Goal: Task Accomplishment & Management: Use online tool/utility

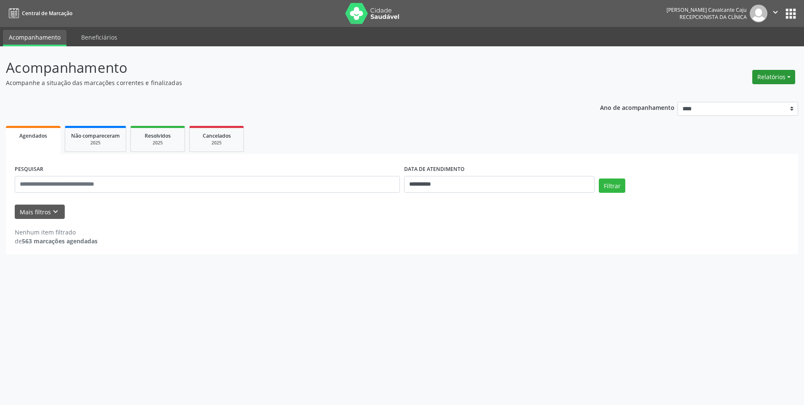
click at [788, 75] on button "Relatórios" at bounding box center [774, 77] width 43 height 14
click at [766, 94] on link "Agendamentos" at bounding box center [751, 95] width 90 height 12
select select "*"
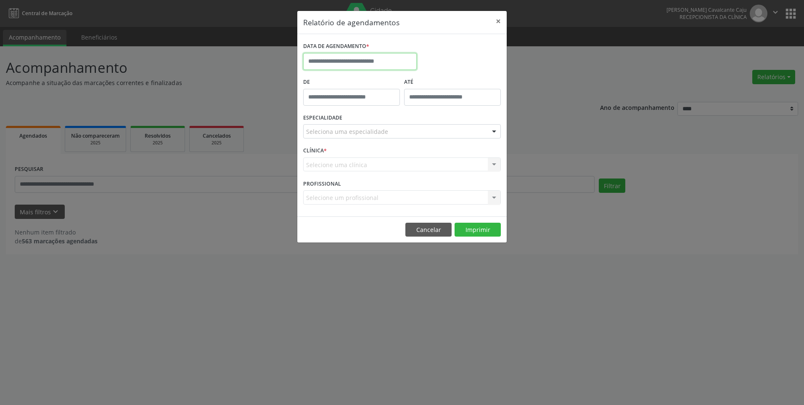
click at [335, 57] on input "text" at bounding box center [360, 61] width 114 height 17
click at [334, 138] on span "15" at bounding box center [331, 139] width 16 height 16
type input "**********"
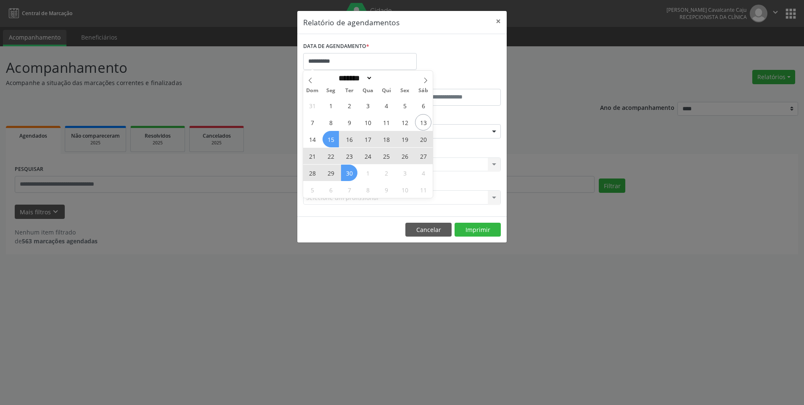
click at [353, 175] on span "30" at bounding box center [349, 172] width 16 height 16
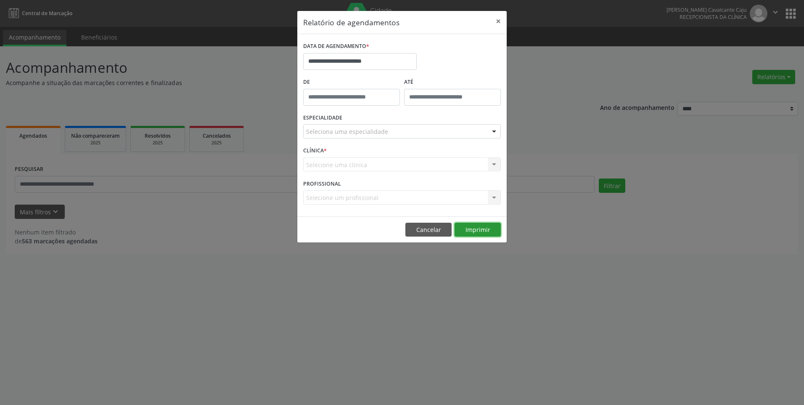
click at [486, 231] on button "Imprimir" at bounding box center [478, 230] width 46 height 14
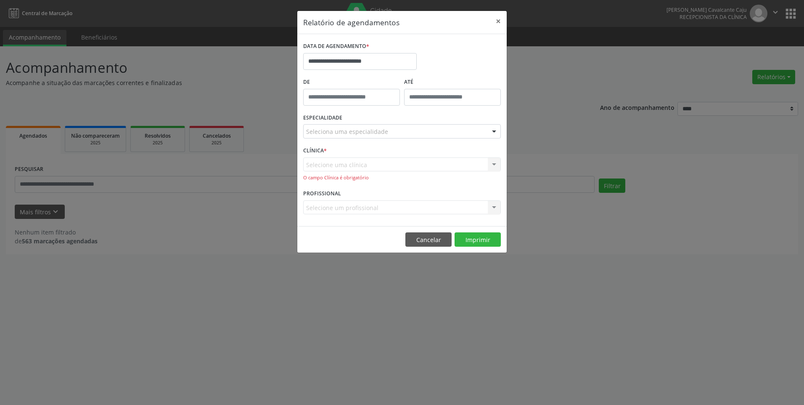
click at [374, 154] on div "CLÍNICA * Selecione uma clínica Nenhum resultado encontrado para: " " Não há ne…" at bounding box center [402, 165] width 202 height 43
click at [371, 137] on div "Seleciona uma especialidade" at bounding box center [402, 131] width 198 height 14
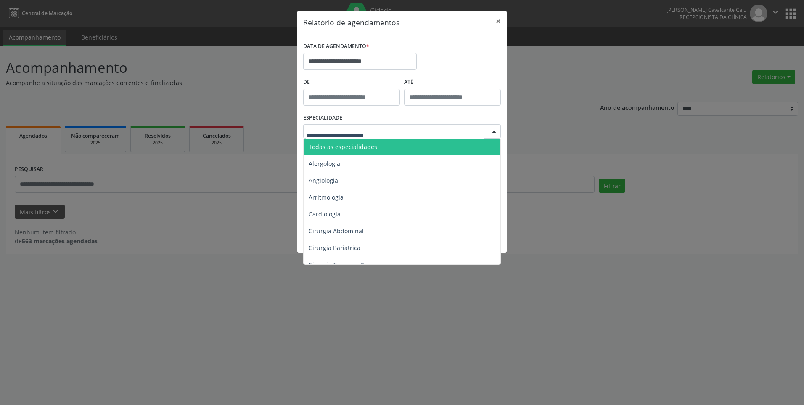
click at [366, 151] on span "Todas as especialidades" at bounding box center [403, 146] width 198 height 17
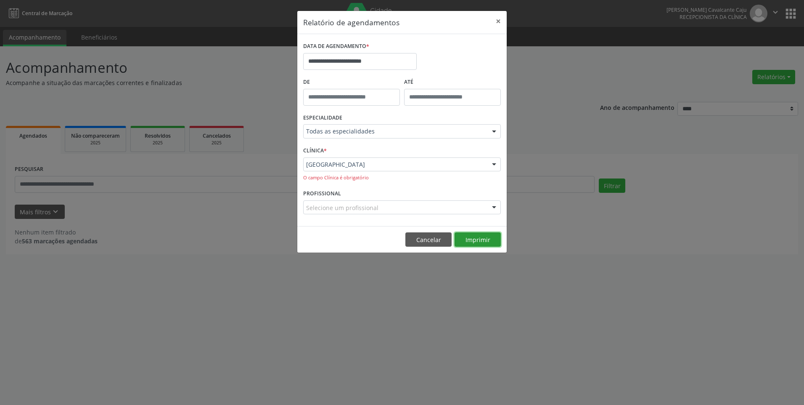
click at [486, 242] on button "Imprimir" at bounding box center [478, 239] width 46 height 14
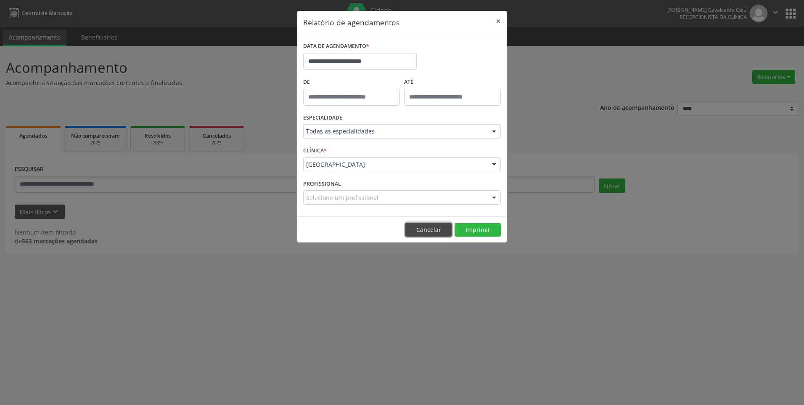
click at [428, 223] on button "Cancelar" at bounding box center [429, 230] width 46 height 14
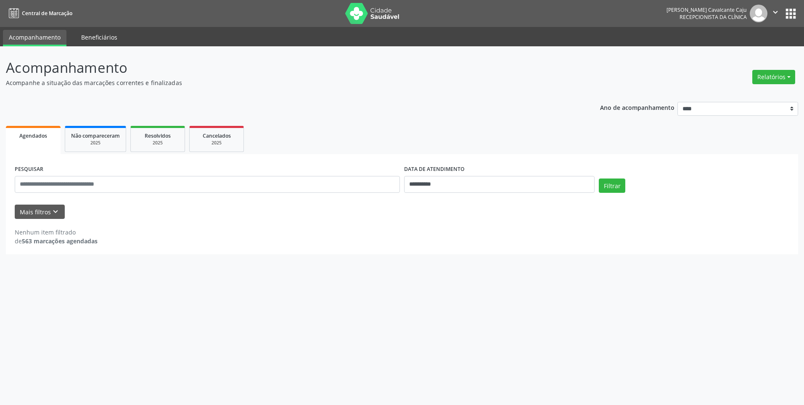
click at [96, 37] on link "Beneficiários" at bounding box center [99, 37] width 48 height 15
